Goal: Transaction & Acquisition: Purchase product/service

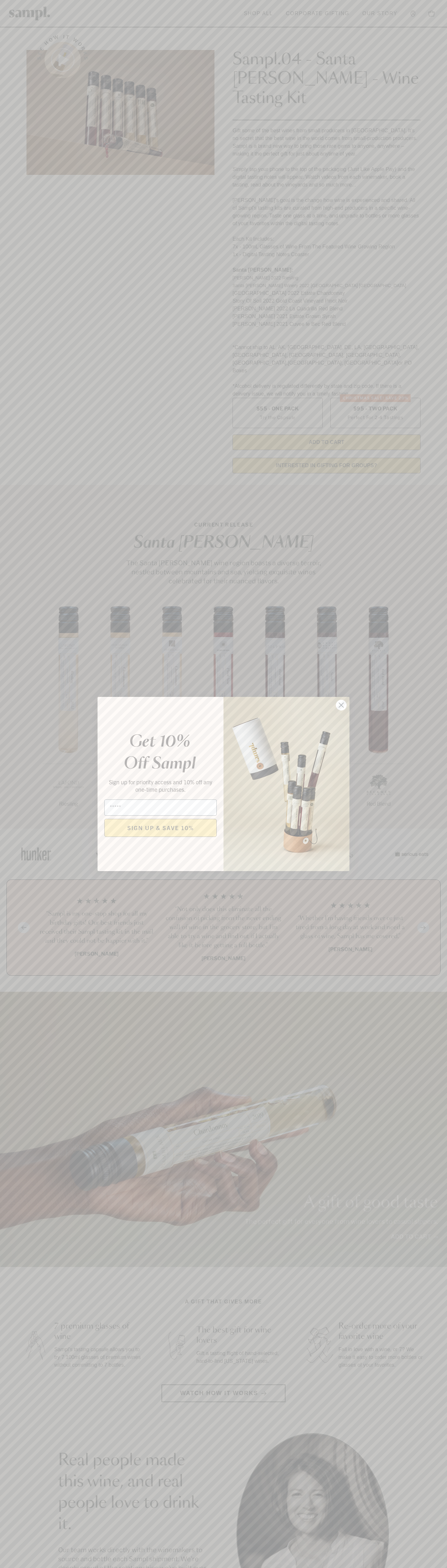
click at [341, 705] on icon "Close dialog" at bounding box center [341, 705] width 4 height 4
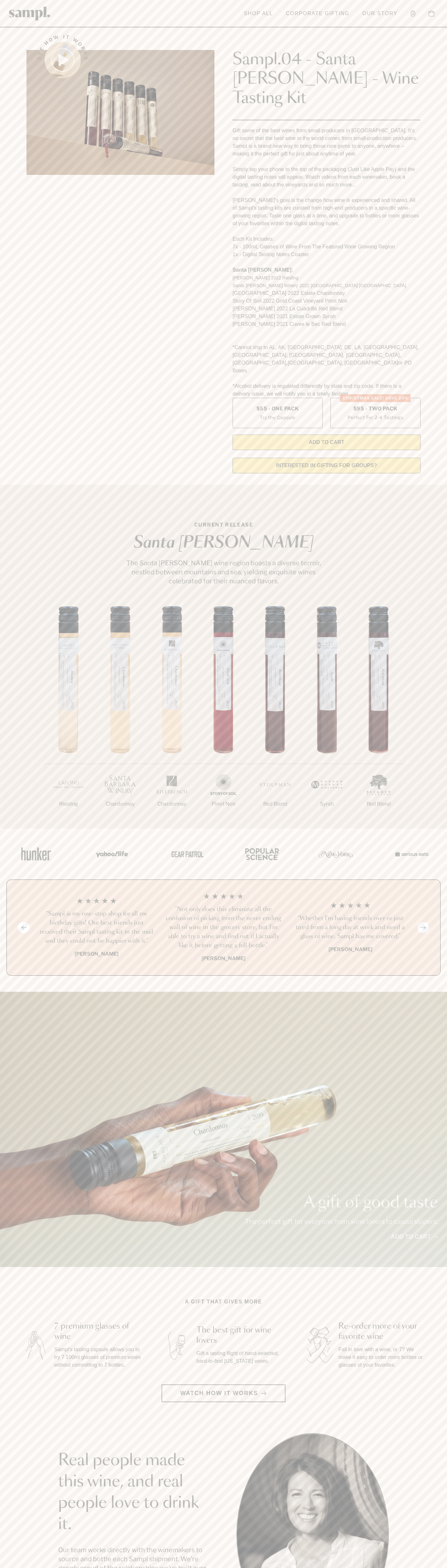
click at [164, 12] on header "Toggle navigation menu Shop All Corporate Gifting Our Story Account Story Shop …" at bounding box center [224, 13] width 447 height 27
click at [437, 418] on section "See how it works Sampl.04 - Santa Barbara - Wine Tasting Kit Gift some of the b…" at bounding box center [224, 252] width 447 height 453
click at [171, 1567] on html "Skip to main content Toggle navigation menu Shop All Corporate Gifting Our Stor…" at bounding box center [224, 1304] width 447 height 2608
click at [20, 228] on section "See how it works Sampl.04 - Santa Barbara - Wine Tasting Kit Gift some of the b…" at bounding box center [224, 252] width 447 height 453
click at [375, 398] on label "Christmas SALE! Save 20% $95 - Two Pack Perfect For 2-4 Tastings" at bounding box center [375, 413] width 90 height 30
